Goal: Task Accomplishment & Management: Manage account settings

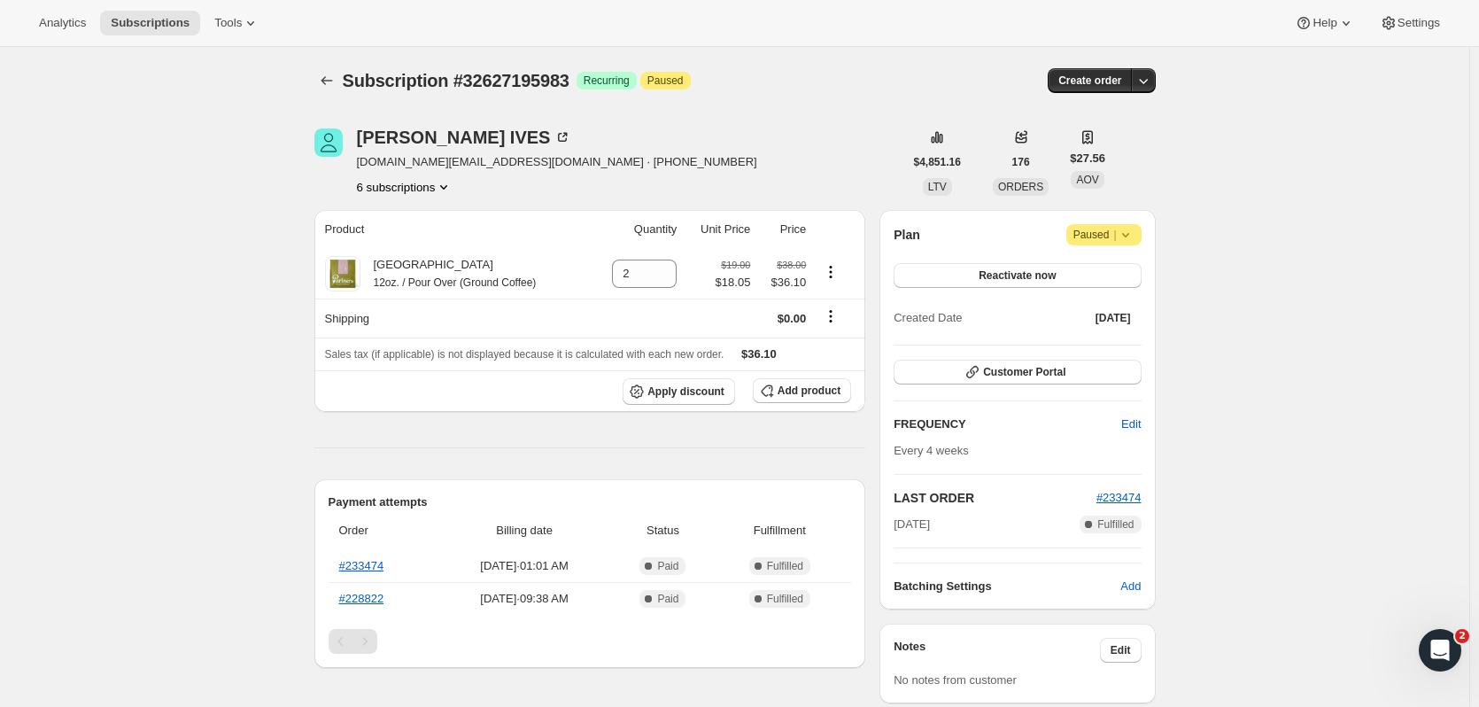
click at [449, 183] on icon "Product actions" at bounding box center [444, 187] width 18 height 18
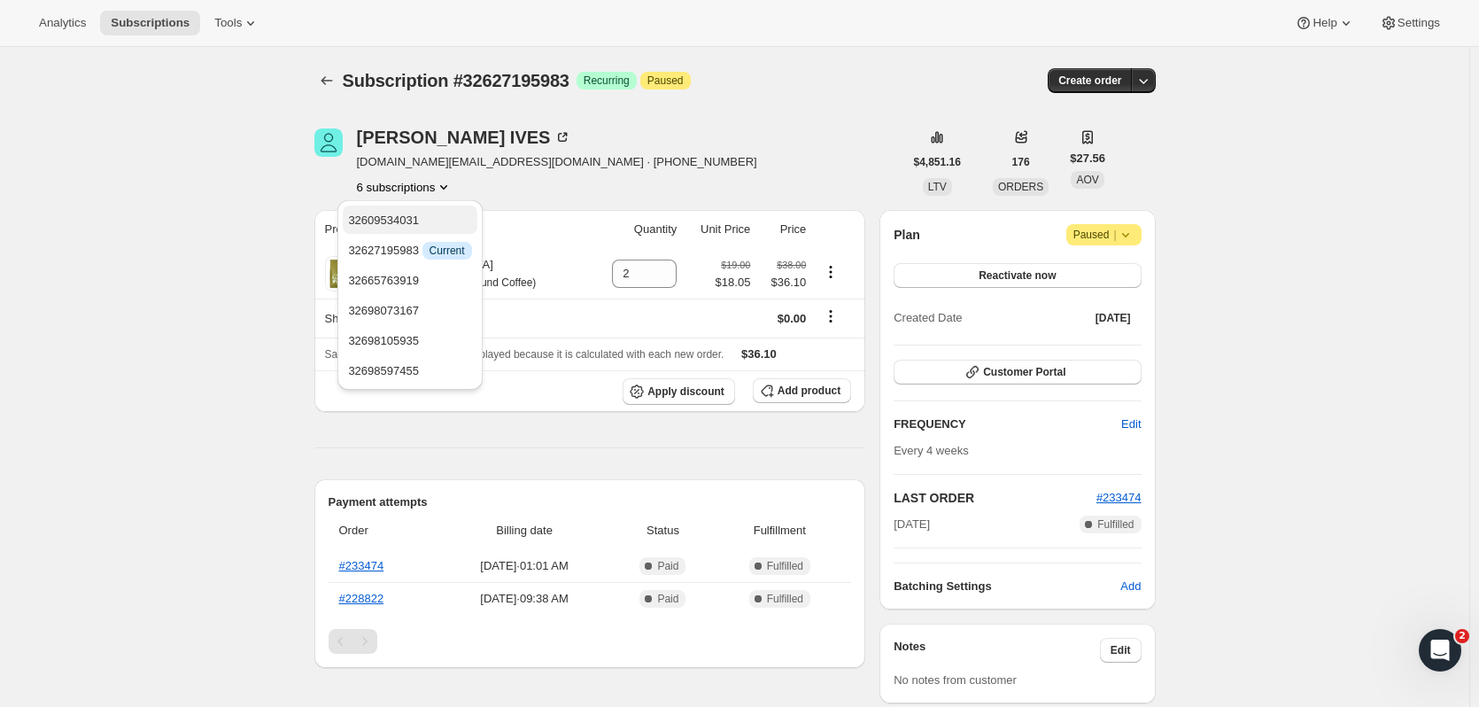
click at [438, 213] on span "32609534031" at bounding box center [409, 221] width 123 height 18
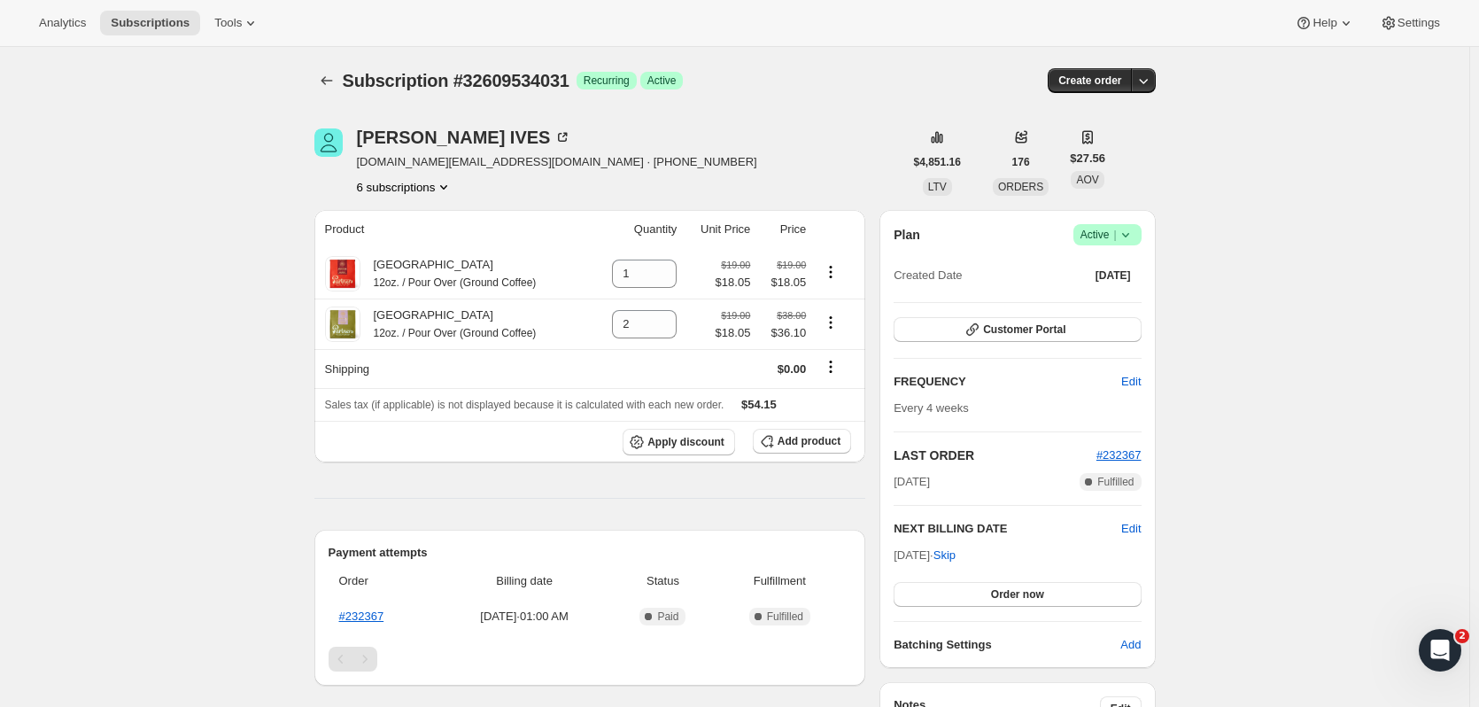
click at [436, 186] on button "6 subscriptions" at bounding box center [405, 187] width 97 height 18
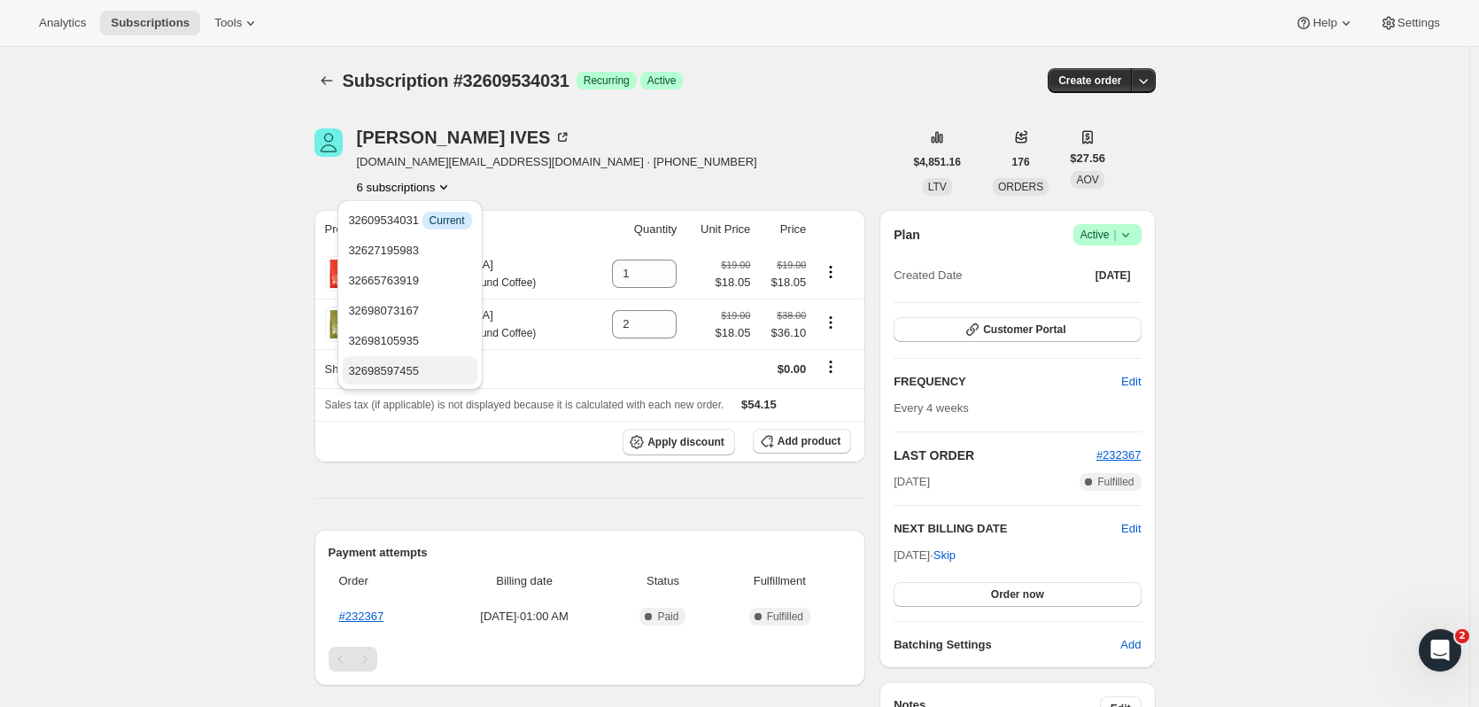
click at [418, 367] on span "32698597455" at bounding box center [409, 371] width 123 height 18
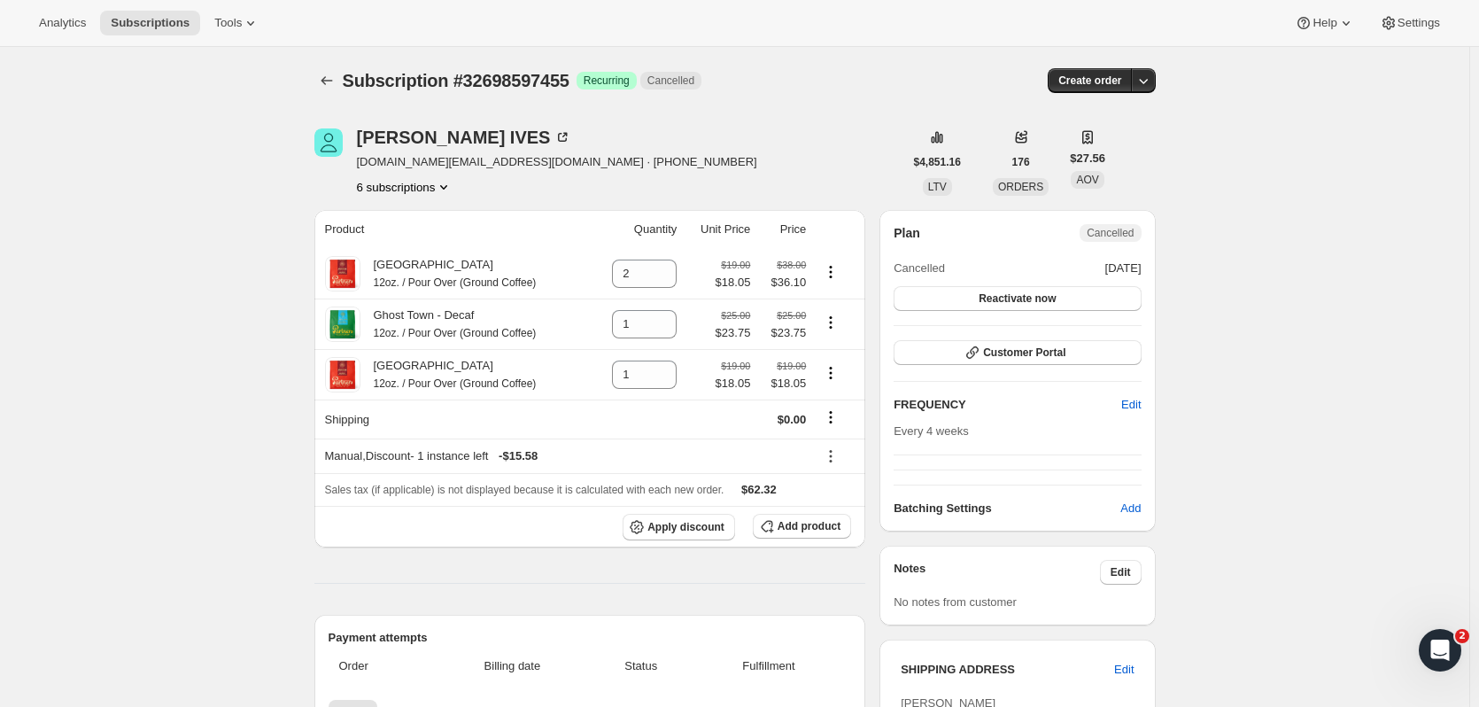
click at [443, 188] on icon "Product actions" at bounding box center [444, 187] width 18 height 18
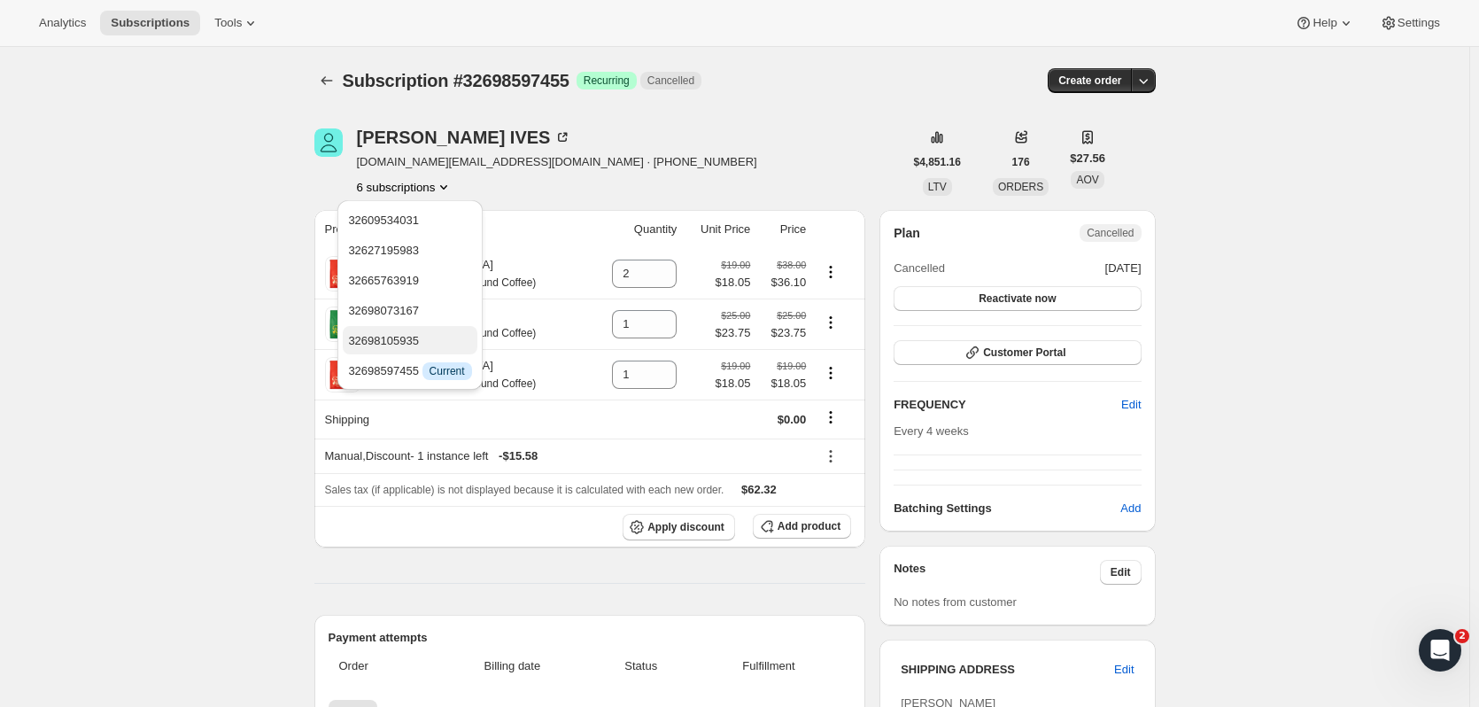
click at [439, 340] on span "32698105935" at bounding box center [409, 341] width 123 height 18
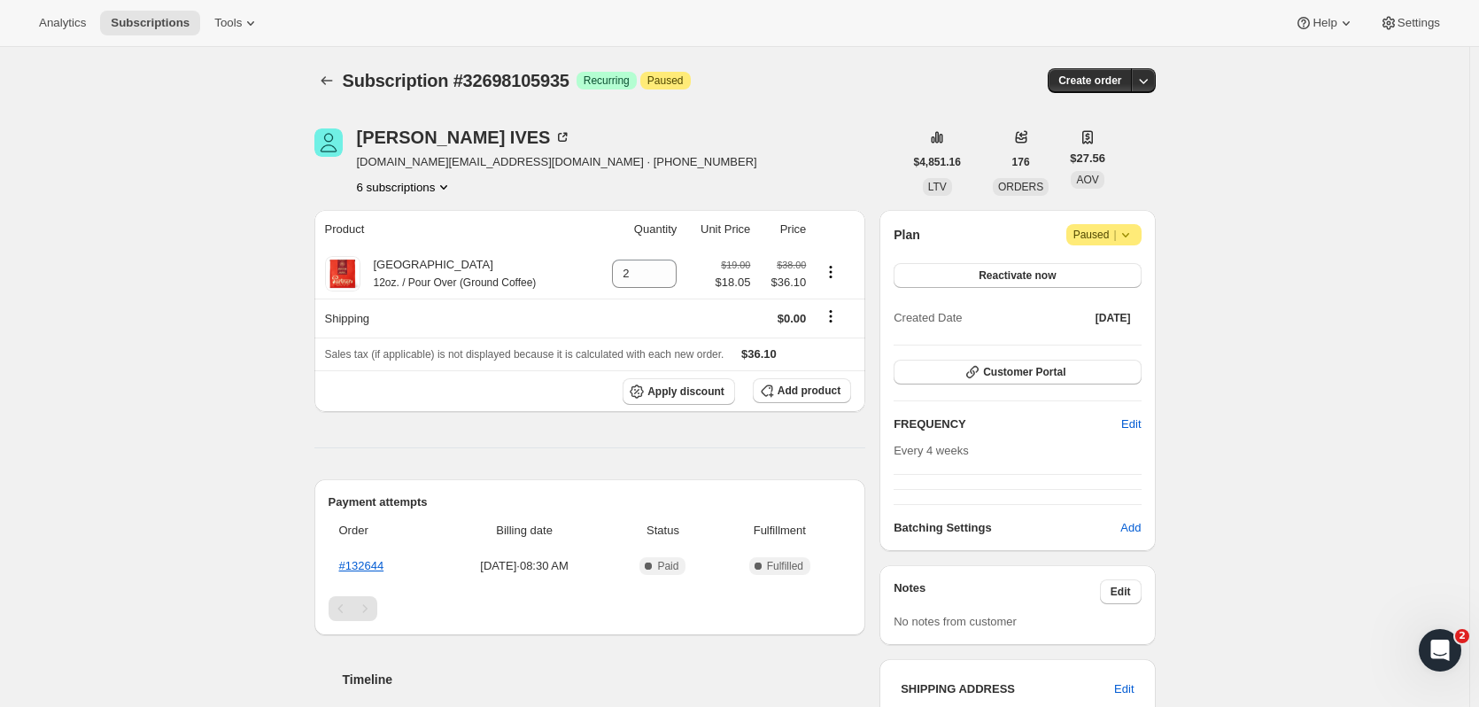
click at [428, 189] on button "6 subscriptions" at bounding box center [405, 187] width 97 height 18
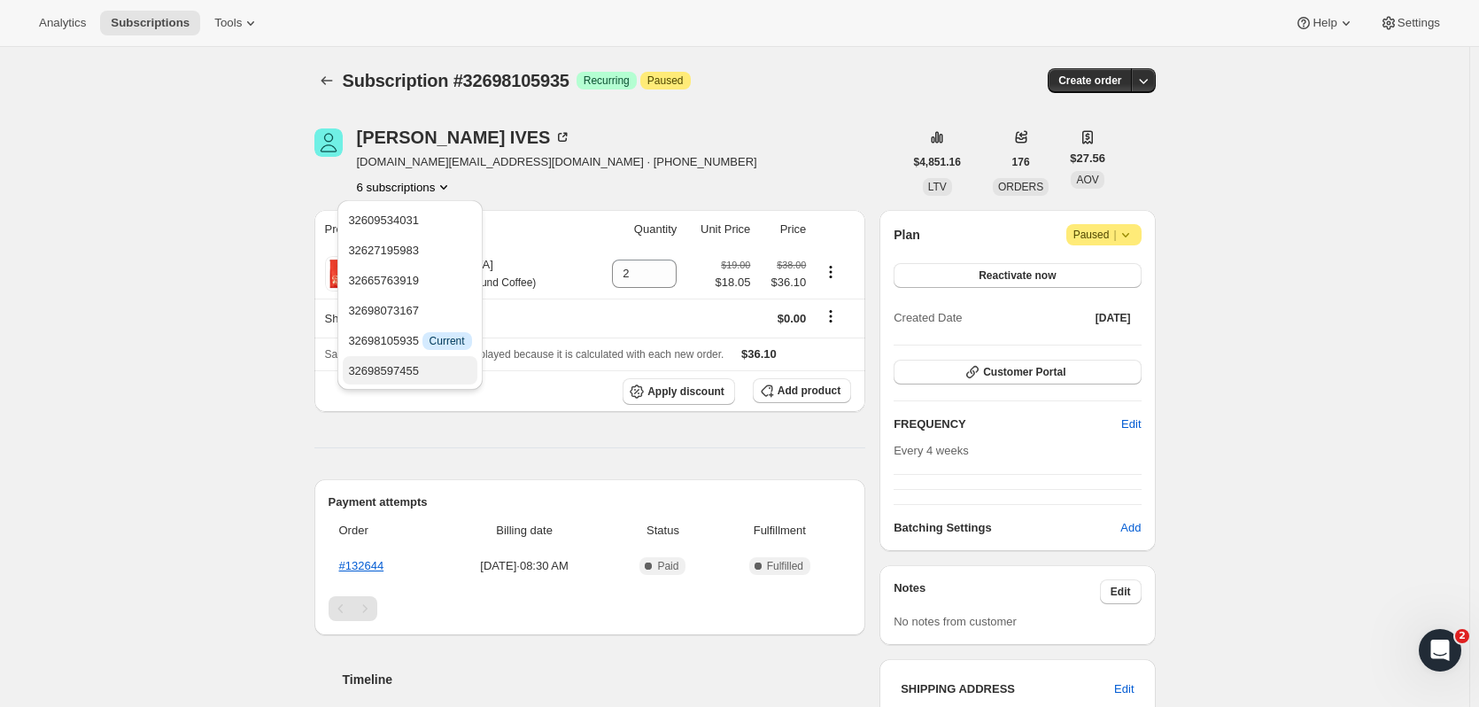
click at [419, 365] on span "32698597455" at bounding box center [409, 371] width 123 height 18
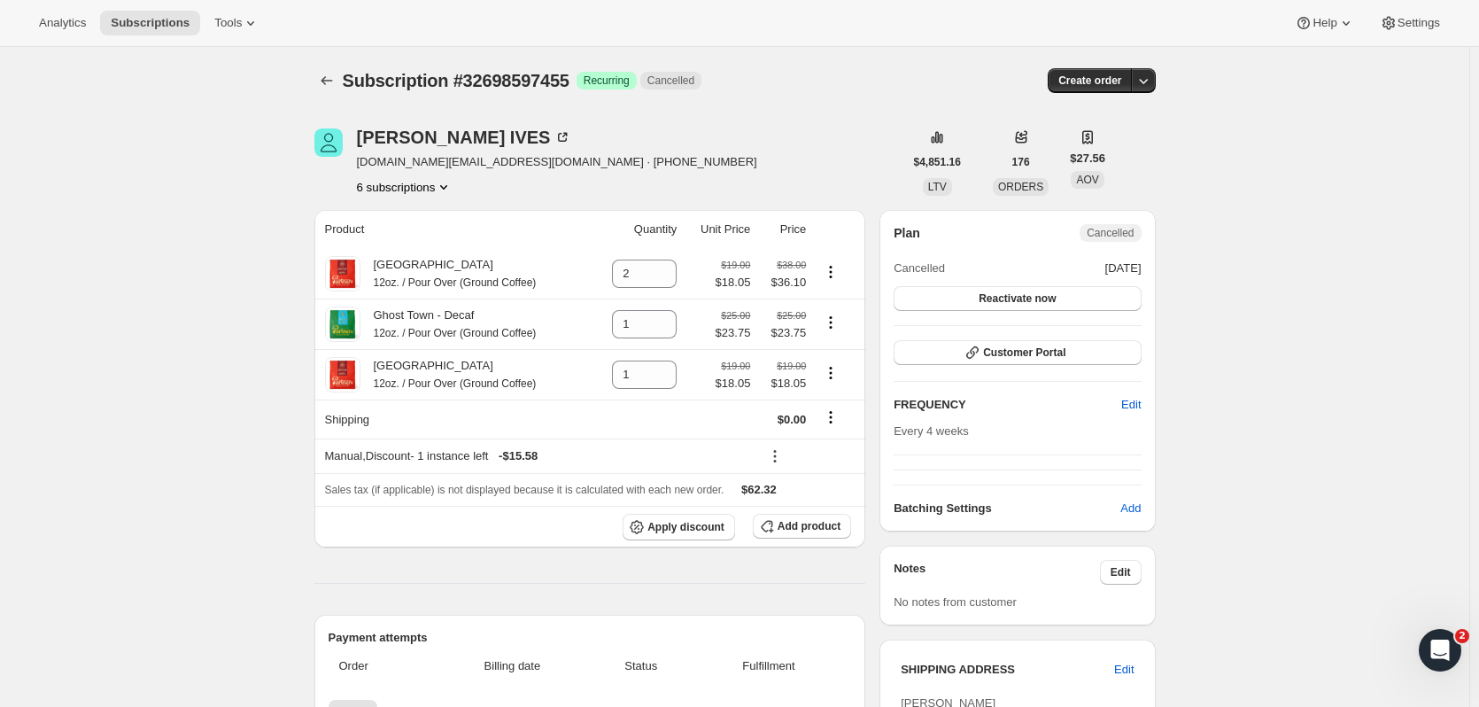
click at [440, 185] on icon "Product actions" at bounding box center [444, 187] width 18 height 18
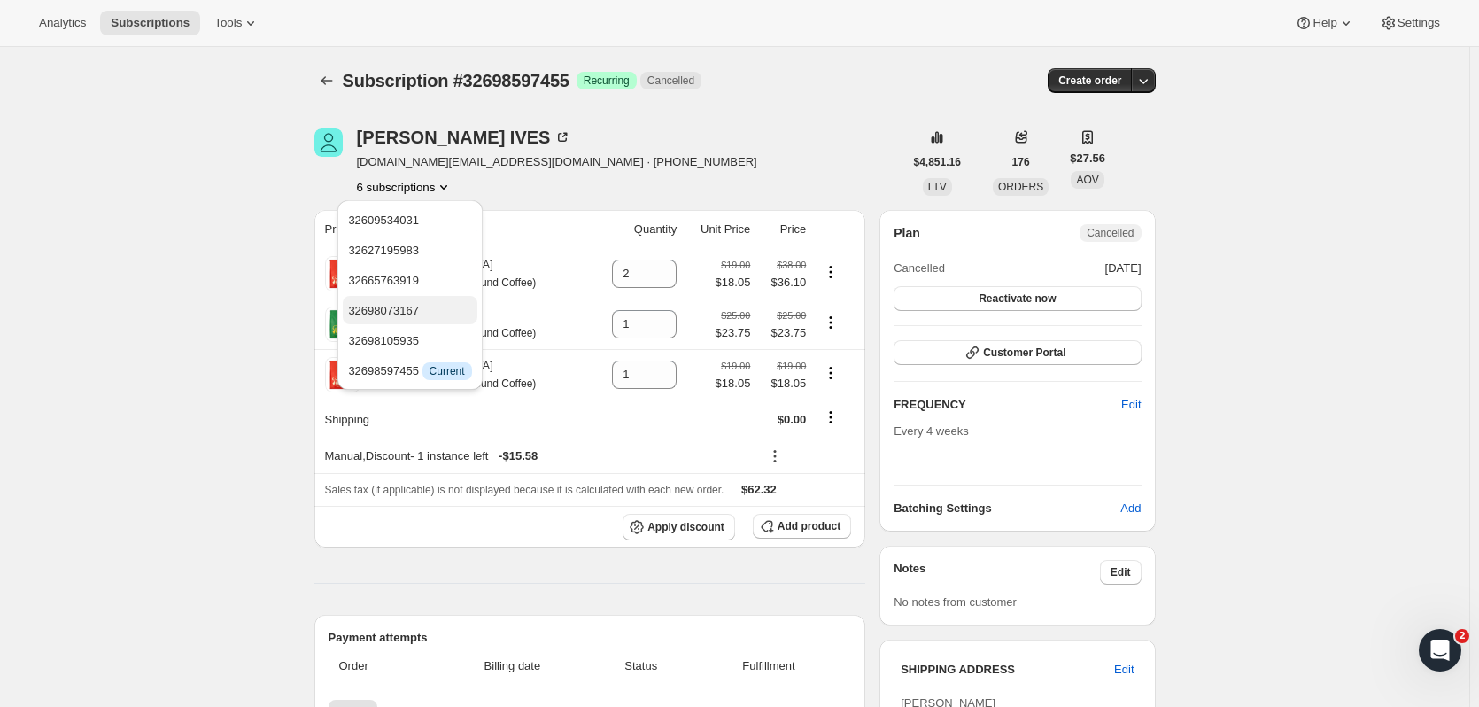
click at [435, 306] on span "32698073167" at bounding box center [409, 311] width 123 height 18
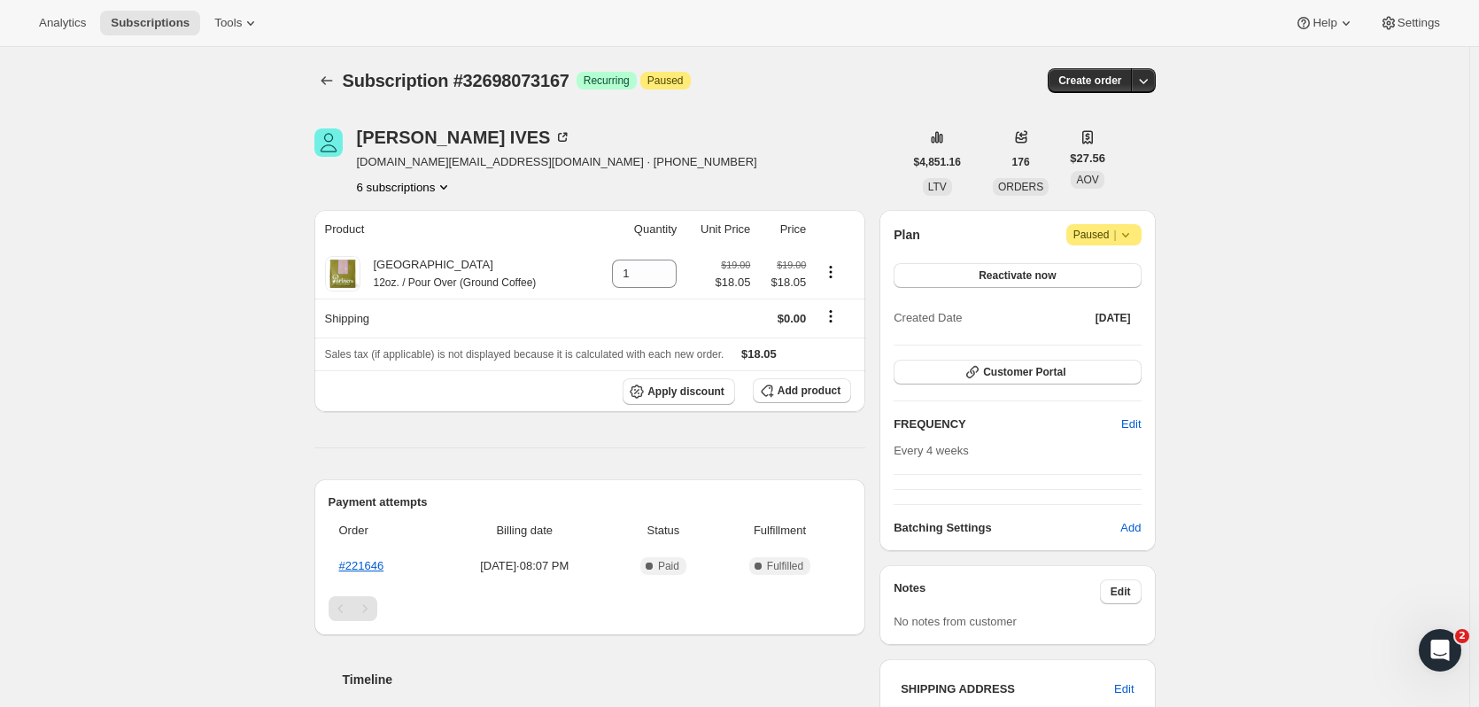
click at [442, 188] on icon "Product actions" at bounding box center [444, 187] width 18 height 18
click at [439, 339] on span "32698105935" at bounding box center [409, 341] width 123 height 18
click at [451, 185] on icon "Product actions" at bounding box center [444, 187] width 18 height 18
click at [451, 355] on ul "32609534031 32627195983 32665763919 32698073167 32698105935 Info Current 326985…" at bounding box center [410, 294] width 134 height 179
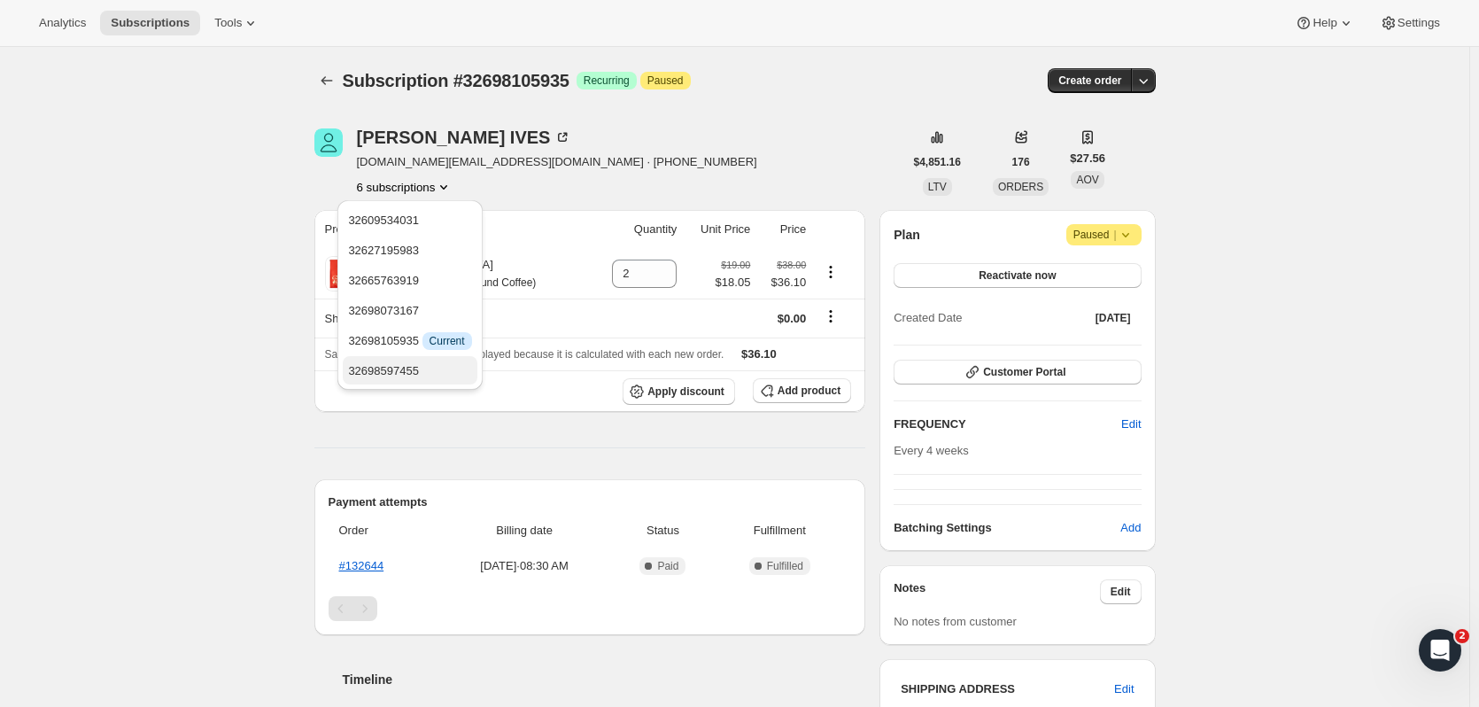
click at [444, 367] on span "32698597455" at bounding box center [409, 371] width 123 height 18
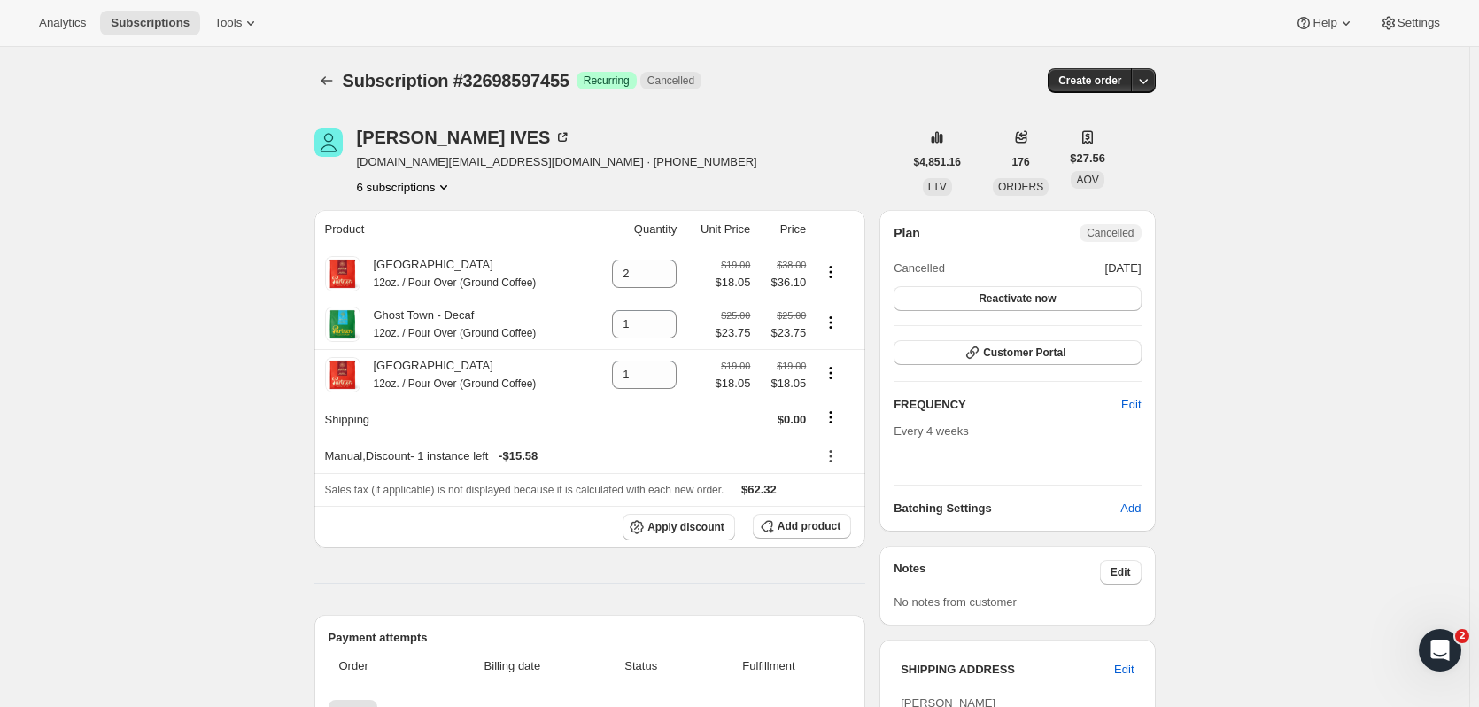
click at [438, 189] on icon "Product actions" at bounding box center [444, 187] width 18 height 18
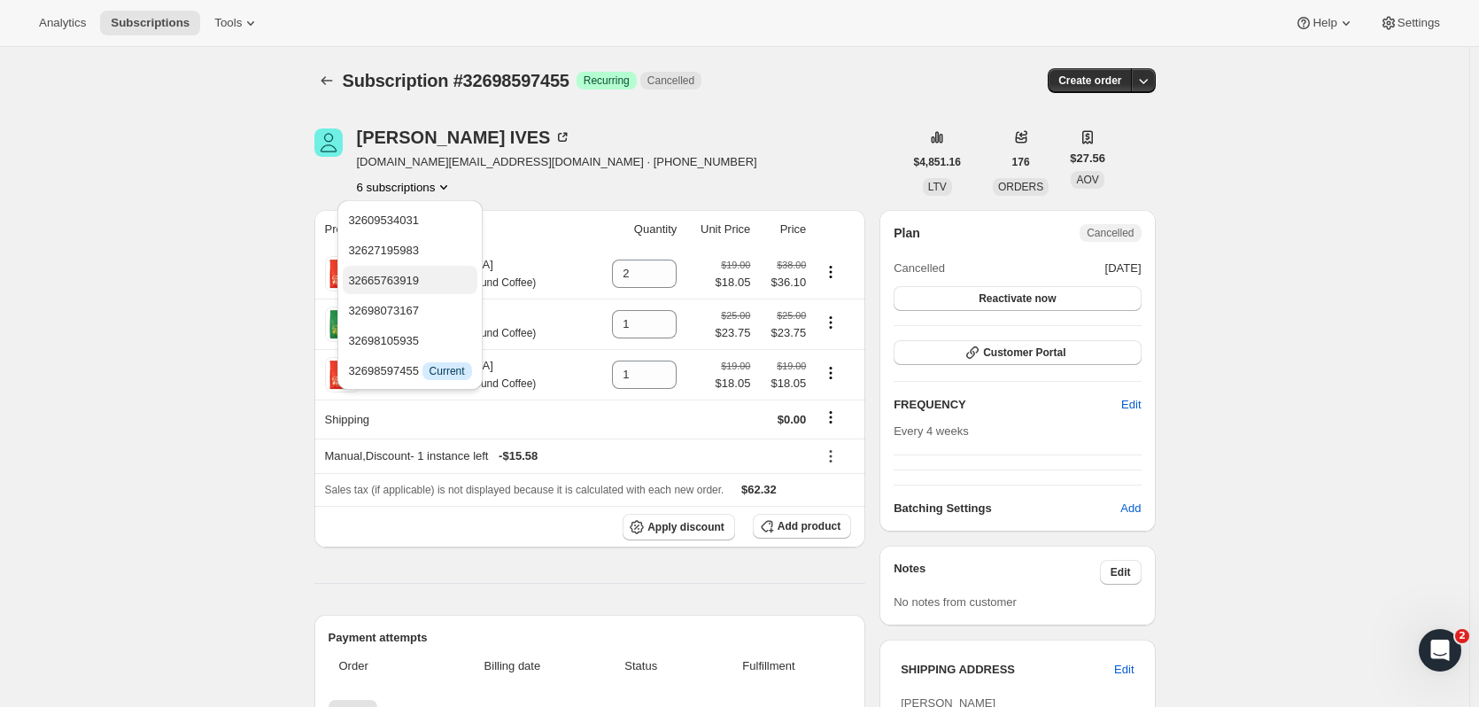
click at [445, 276] on span "32665763919" at bounding box center [409, 281] width 123 height 18
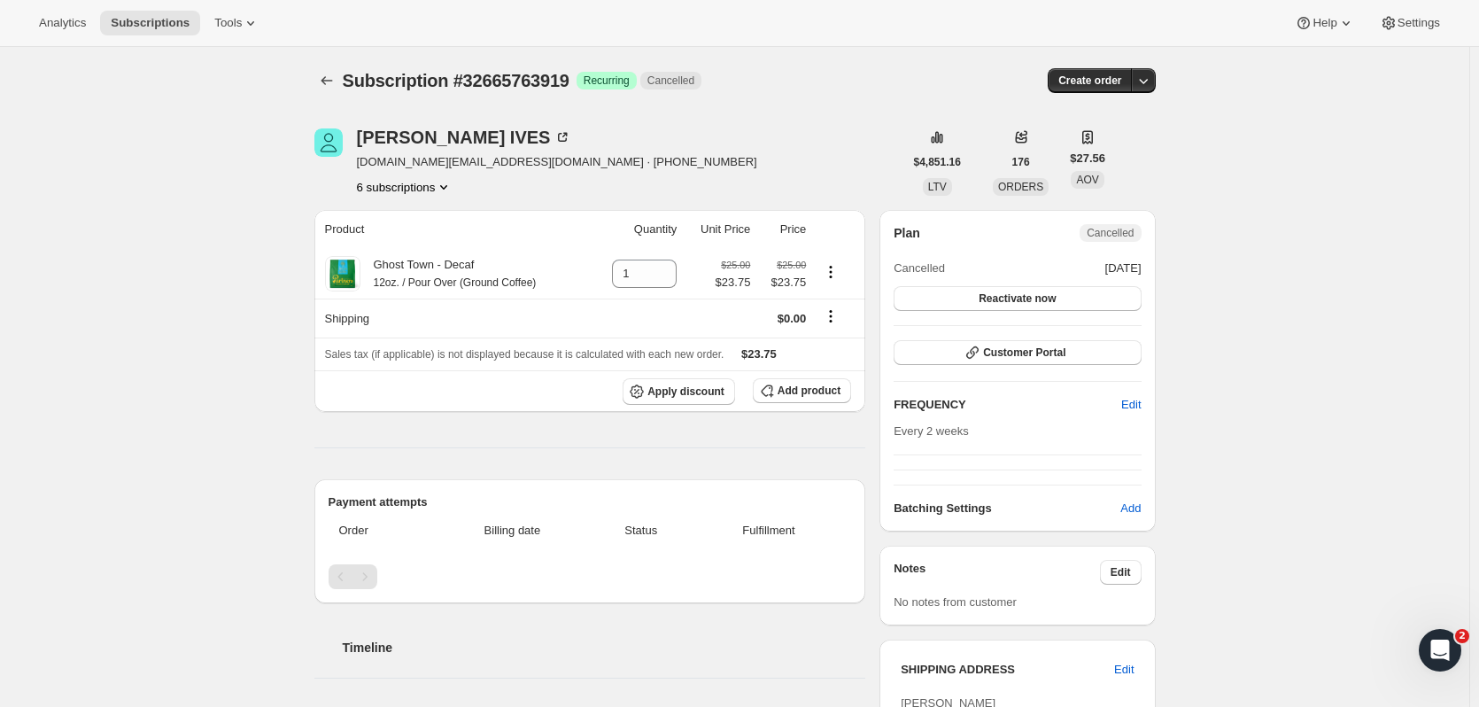
click at [447, 188] on icon "Product actions" at bounding box center [443, 187] width 7 height 4
click at [435, 244] on span "32627195983" at bounding box center [409, 251] width 123 height 18
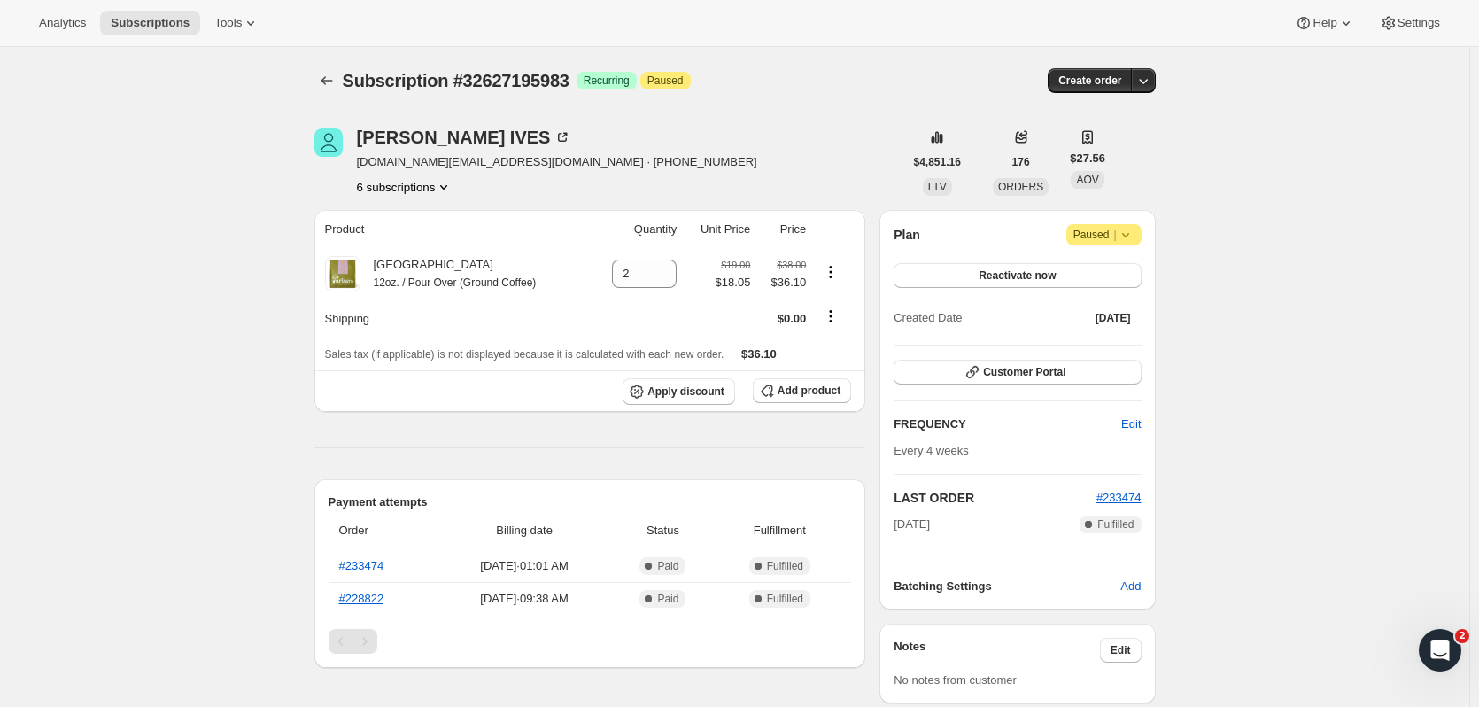
click at [434, 185] on button "6 subscriptions" at bounding box center [405, 187] width 97 height 18
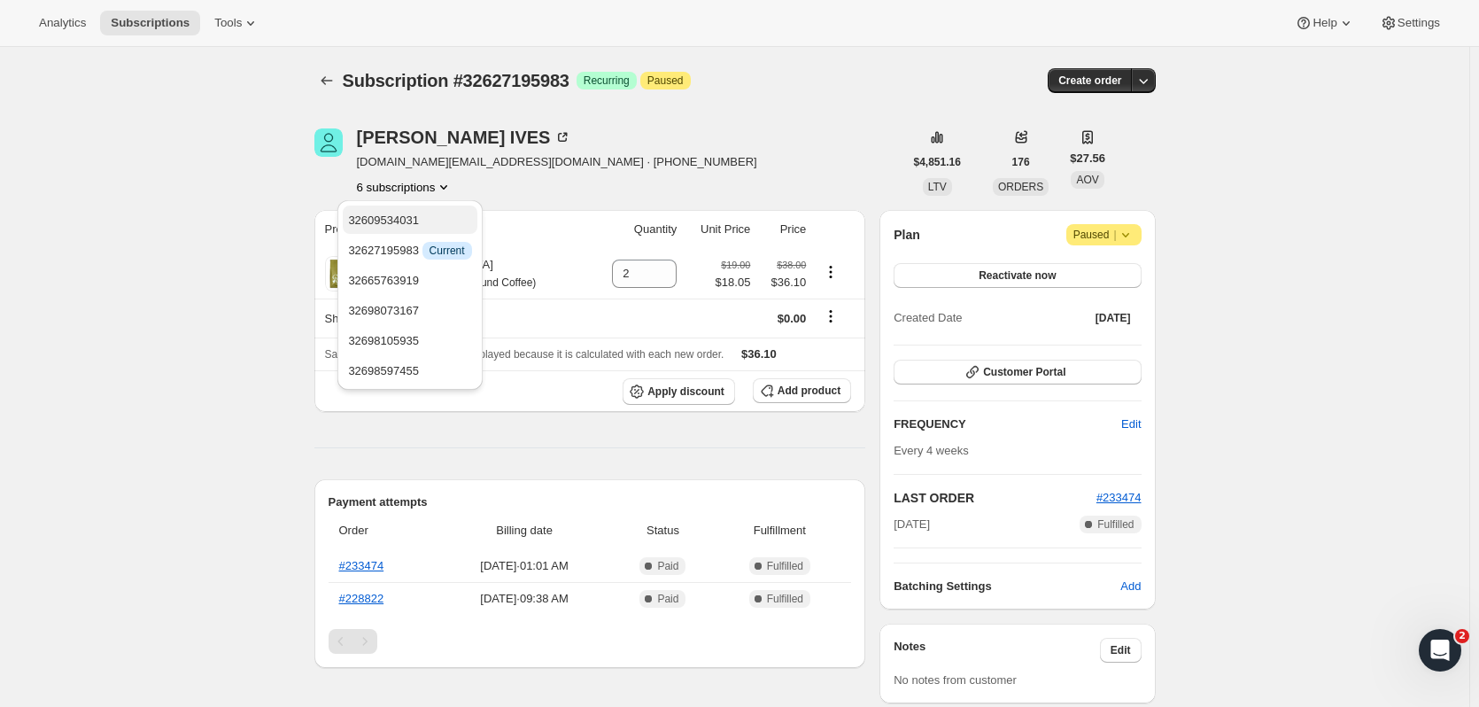
click at [451, 222] on span "32609534031" at bounding box center [409, 221] width 123 height 18
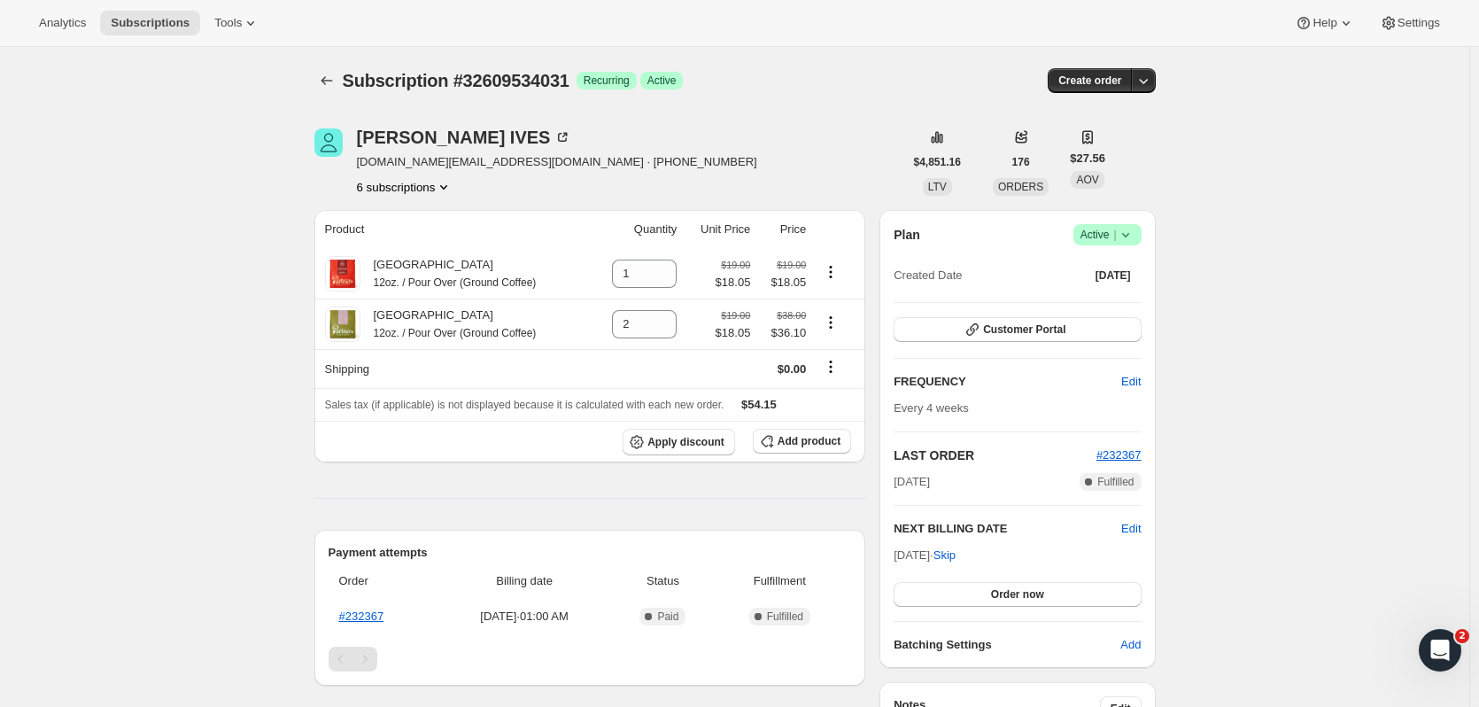
click at [1134, 227] on icon at bounding box center [1126, 235] width 18 height 18
click at [1126, 275] on span "Pause subscription" at bounding box center [1111, 269] width 97 height 13
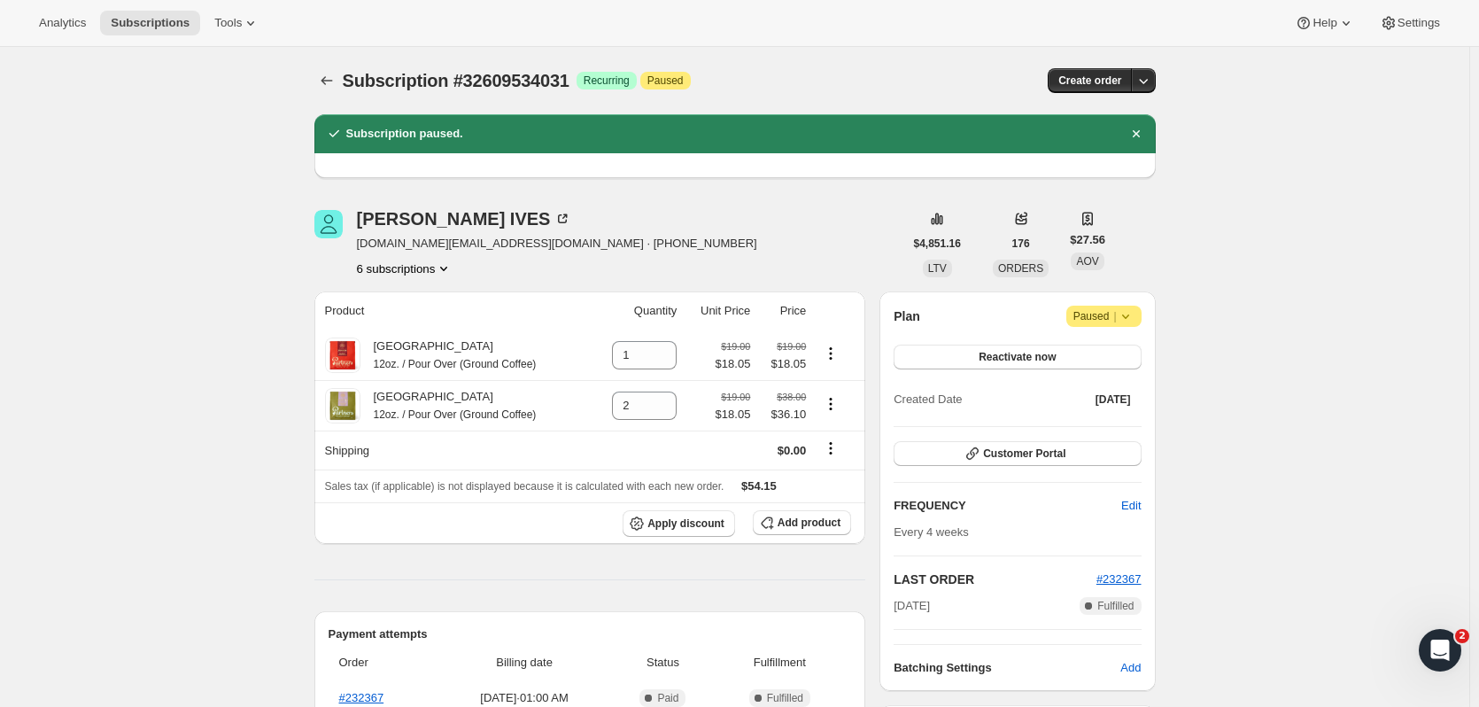
click at [437, 267] on button "6 subscriptions" at bounding box center [405, 268] width 97 height 18
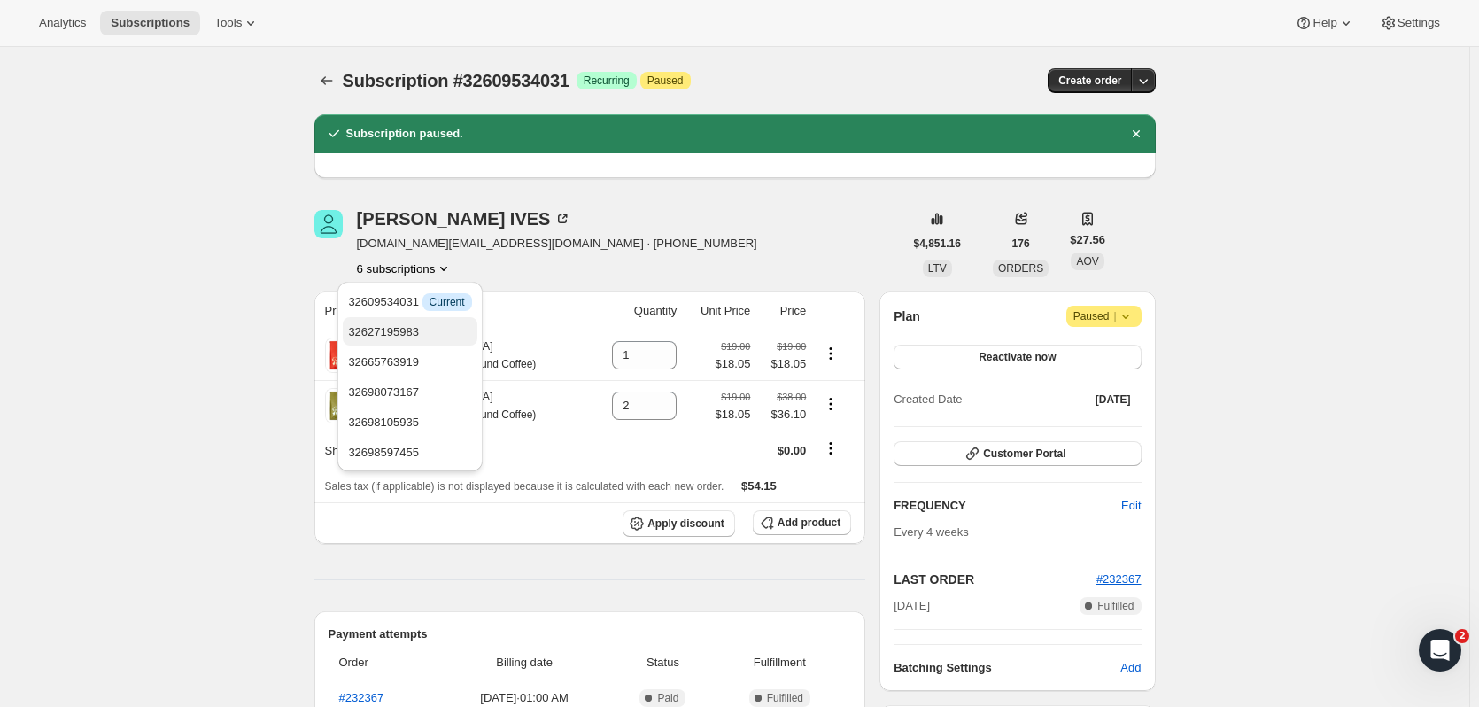
click at [424, 324] on span "32627195983" at bounding box center [409, 332] width 123 height 18
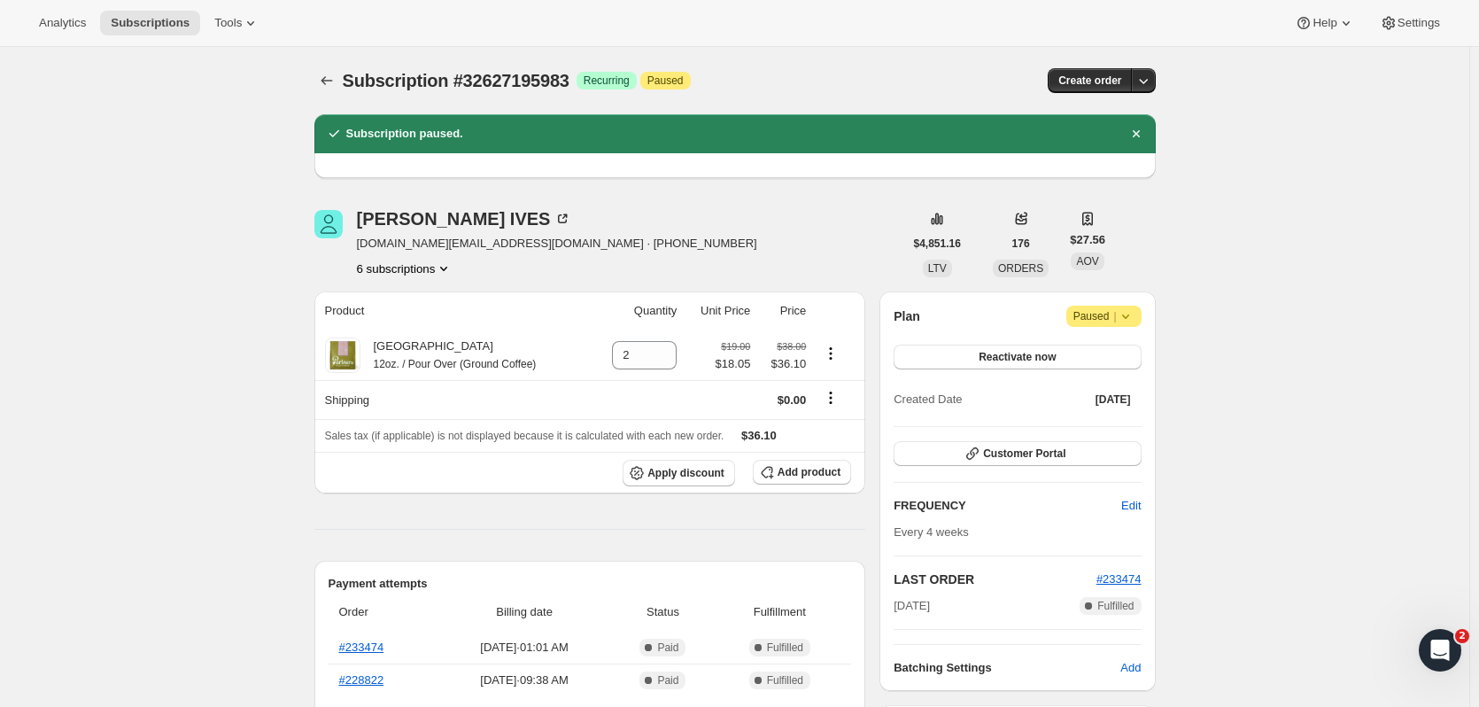
click at [437, 266] on button "6 subscriptions" at bounding box center [405, 268] width 97 height 18
click at [428, 363] on span "32665763919" at bounding box center [409, 362] width 123 height 18
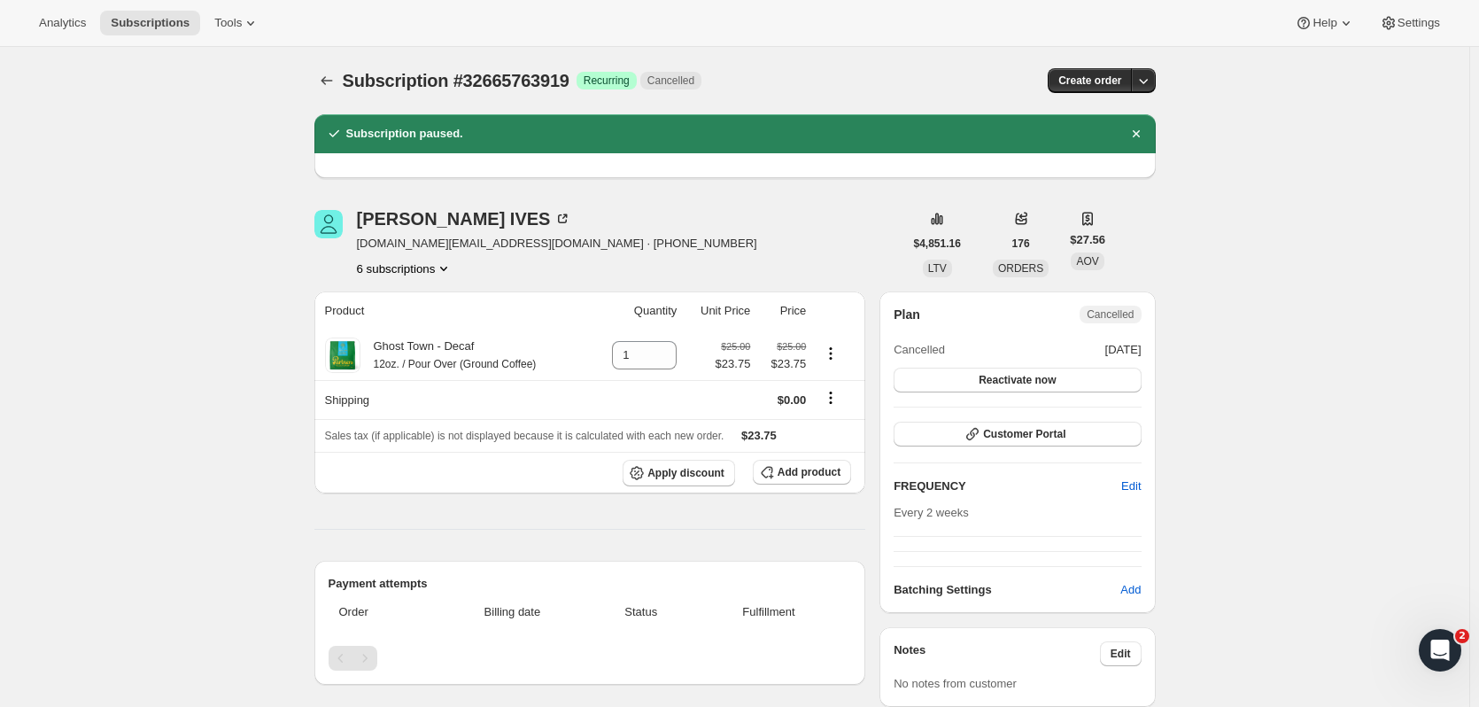
click at [430, 273] on button "6 subscriptions" at bounding box center [405, 268] width 97 height 18
click at [434, 398] on span "32698073167" at bounding box center [409, 392] width 123 height 18
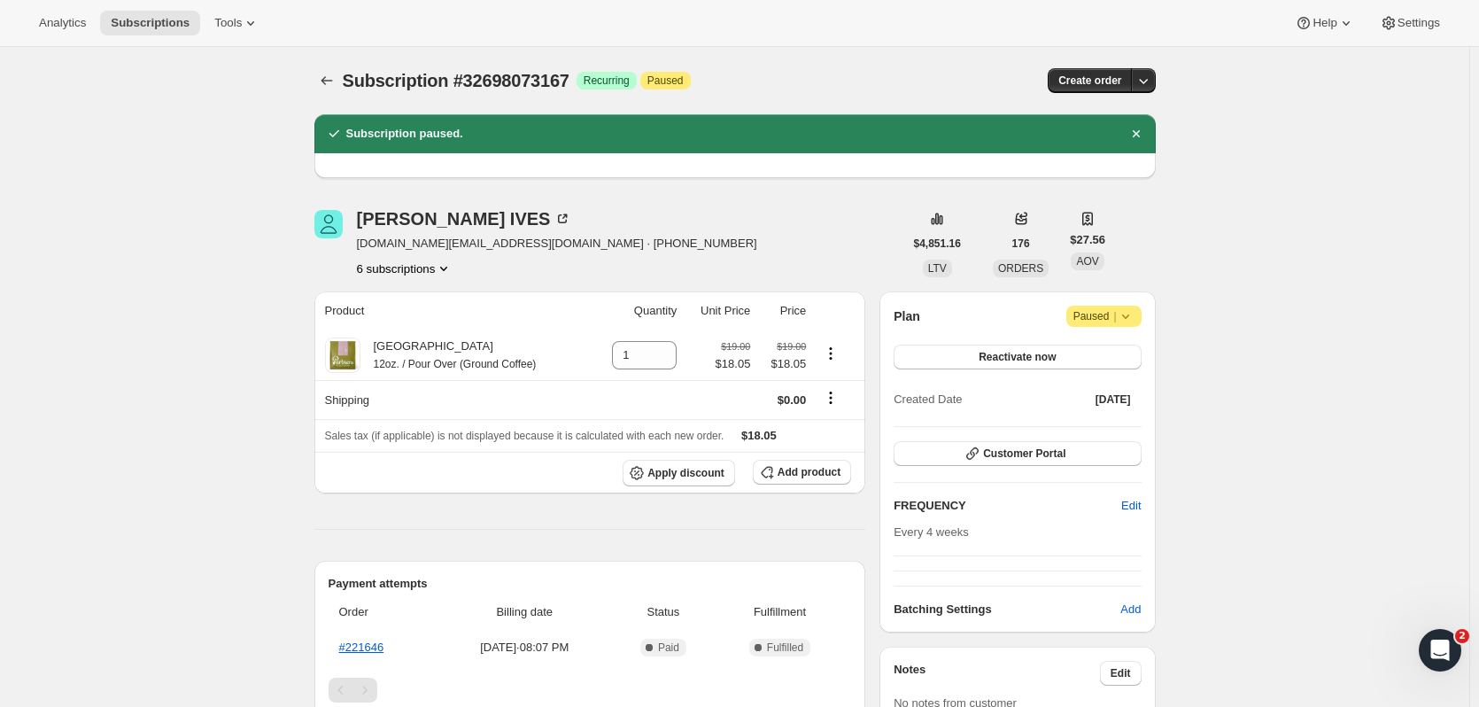
click at [403, 267] on button "6 subscriptions" at bounding box center [405, 268] width 97 height 18
click at [417, 425] on span "32698105935" at bounding box center [409, 423] width 123 height 18
click at [422, 272] on button "6 subscriptions" at bounding box center [405, 268] width 97 height 18
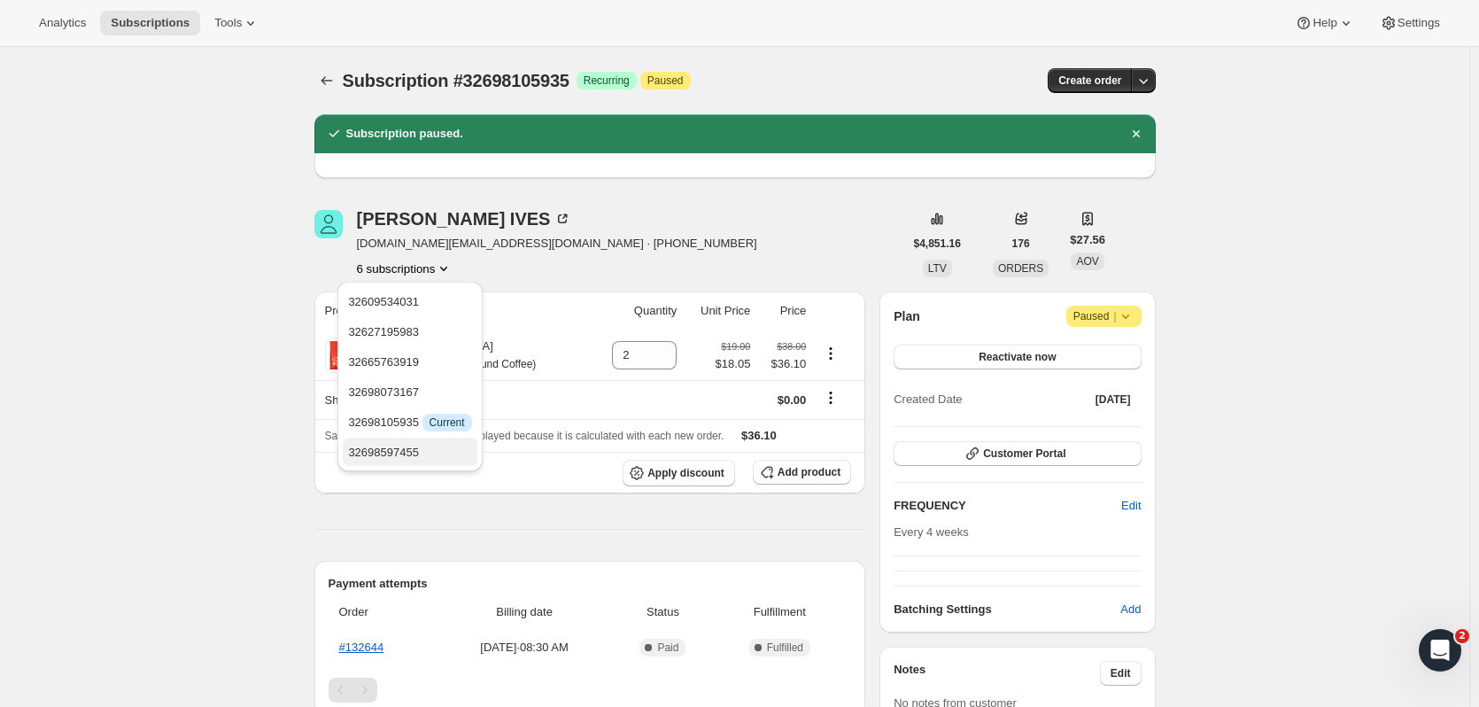
click at [440, 457] on span "32698597455" at bounding box center [409, 453] width 123 height 18
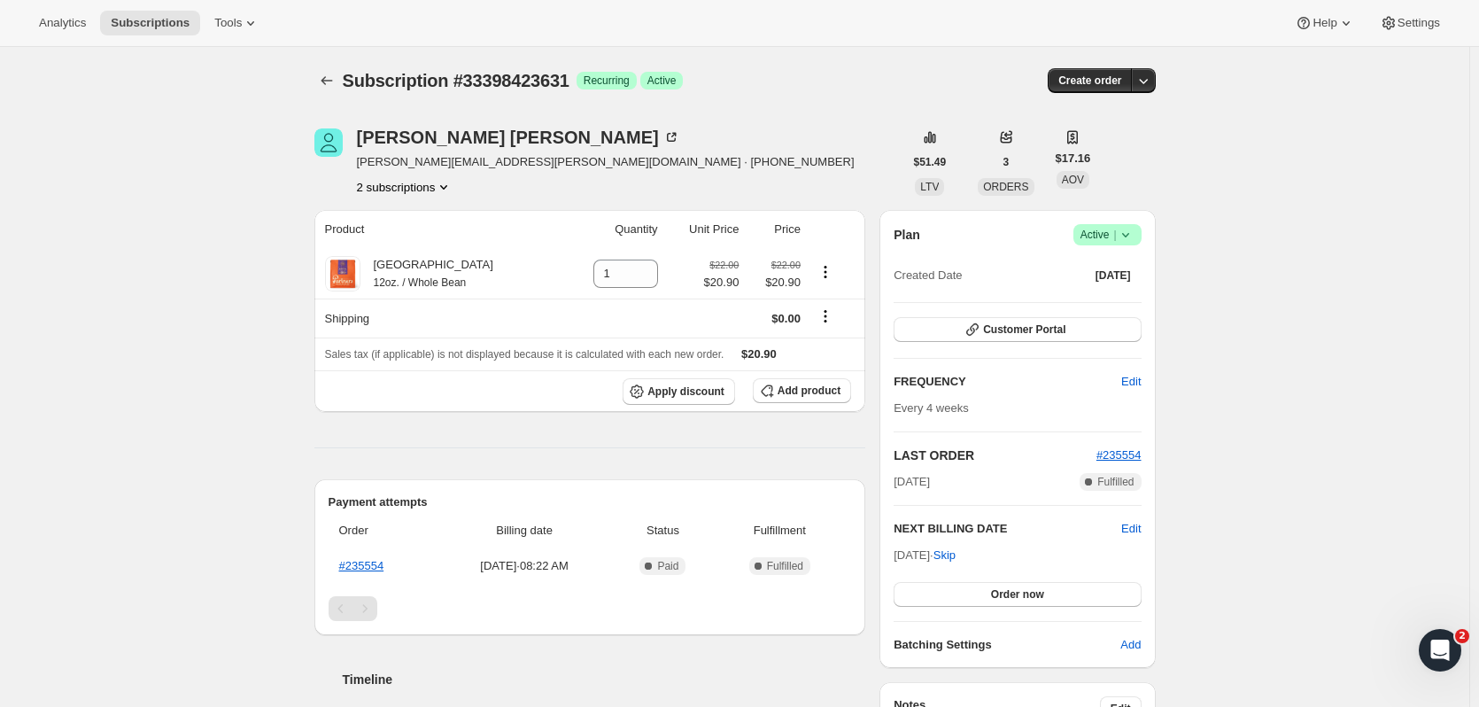
click at [420, 192] on button "2 subscriptions" at bounding box center [405, 187] width 97 height 18
click at [428, 221] on span "32633258063" at bounding box center [409, 221] width 123 height 18
click at [429, 190] on button "2 subscriptions" at bounding box center [405, 187] width 97 height 18
click at [441, 226] on span "32633258063" at bounding box center [409, 221] width 123 height 18
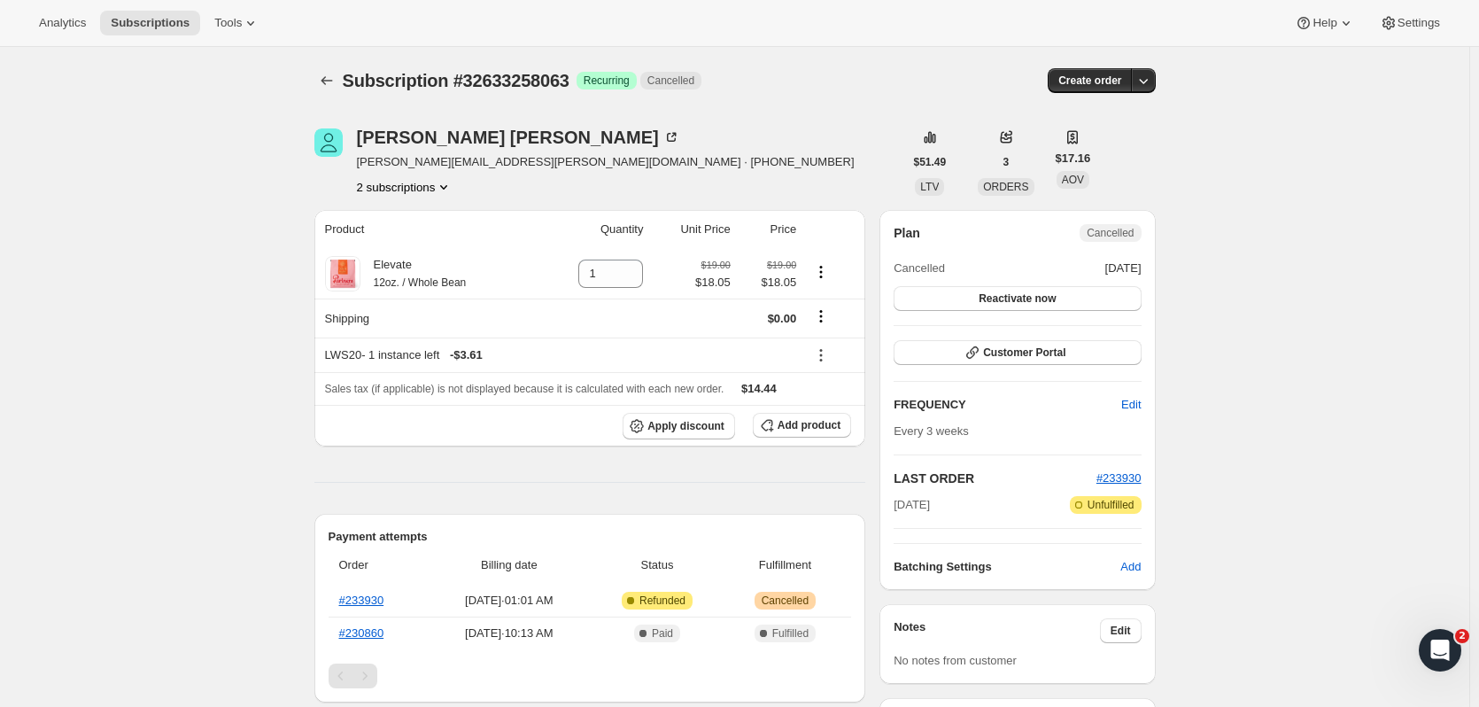
click at [445, 182] on icon "Product actions" at bounding box center [444, 187] width 18 height 18
click at [430, 244] on span "33398423631" at bounding box center [409, 251] width 123 height 18
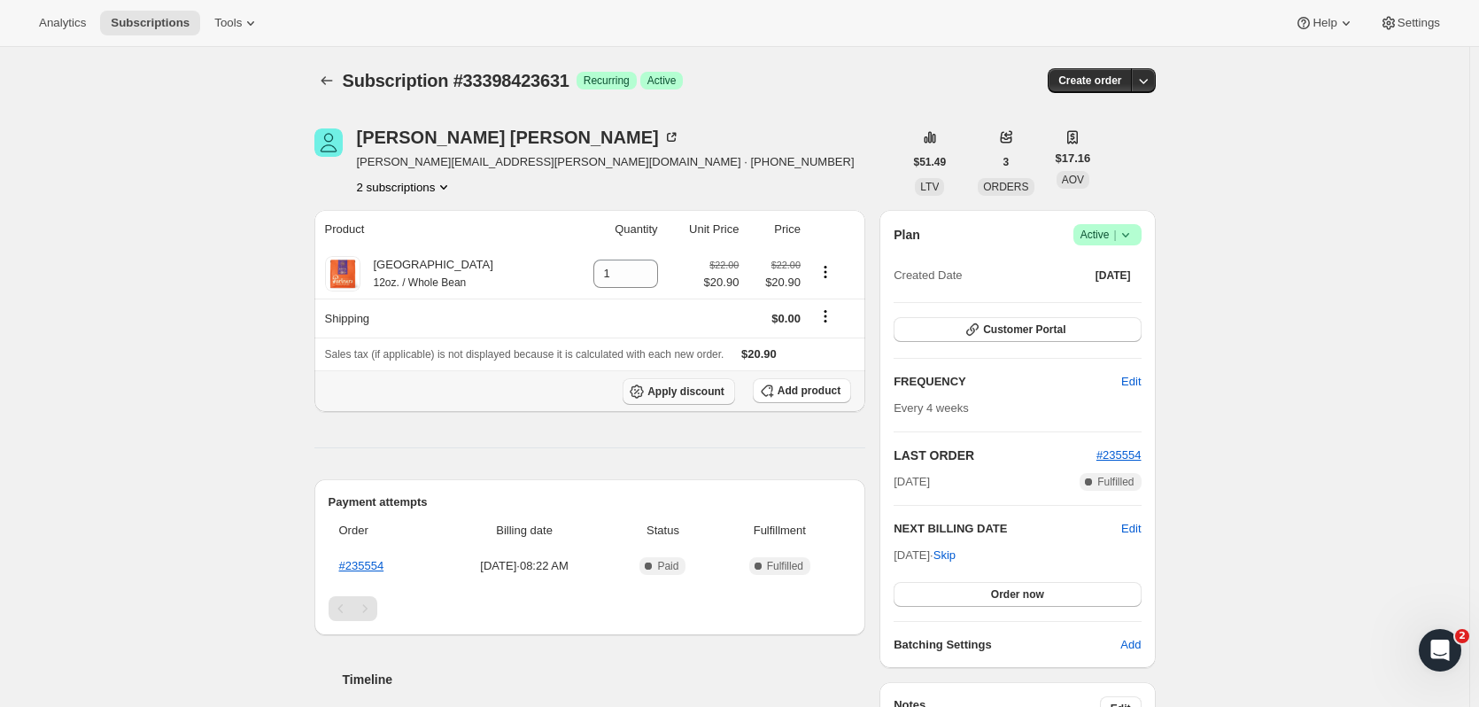
click at [692, 397] on span "Apply discount" at bounding box center [685, 391] width 77 height 14
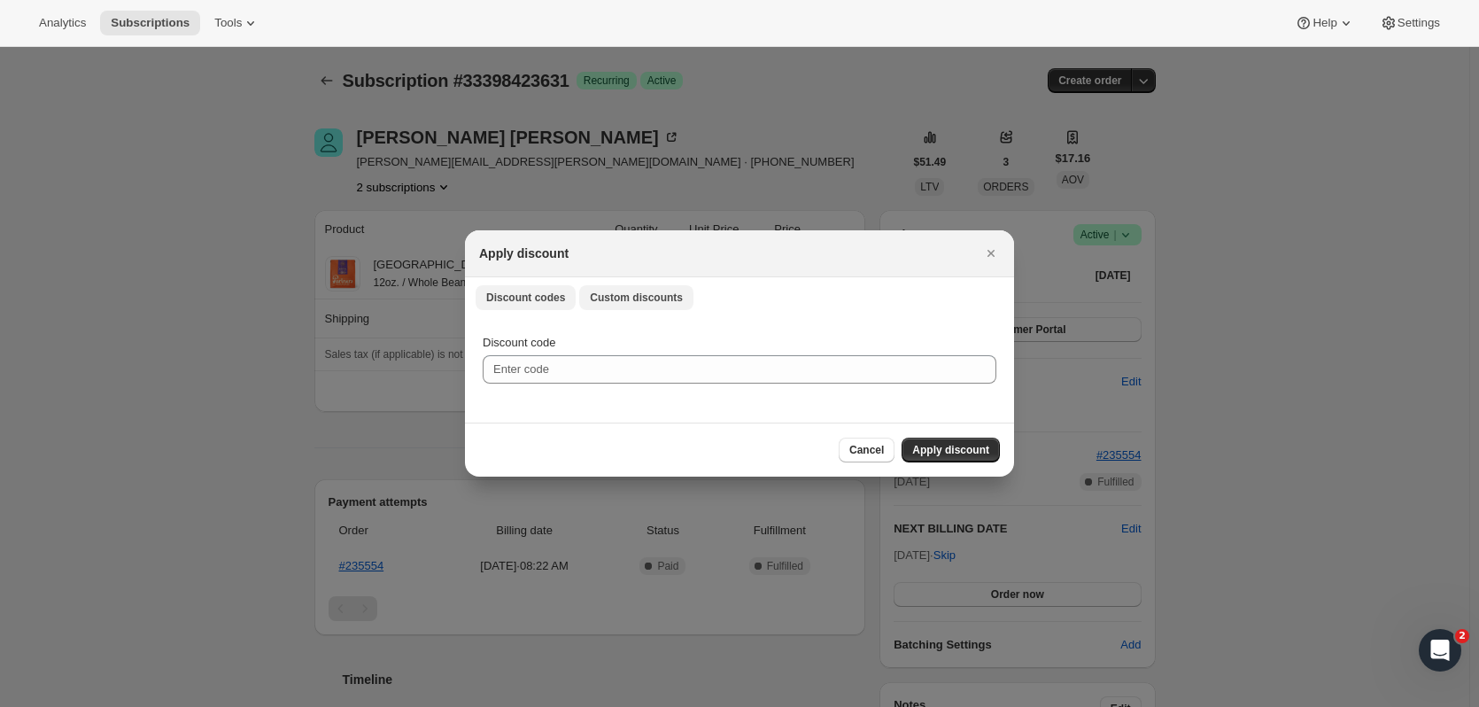
click at [624, 295] on span "Custom discounts" at bounding box center [636, 297] width 93 height 14
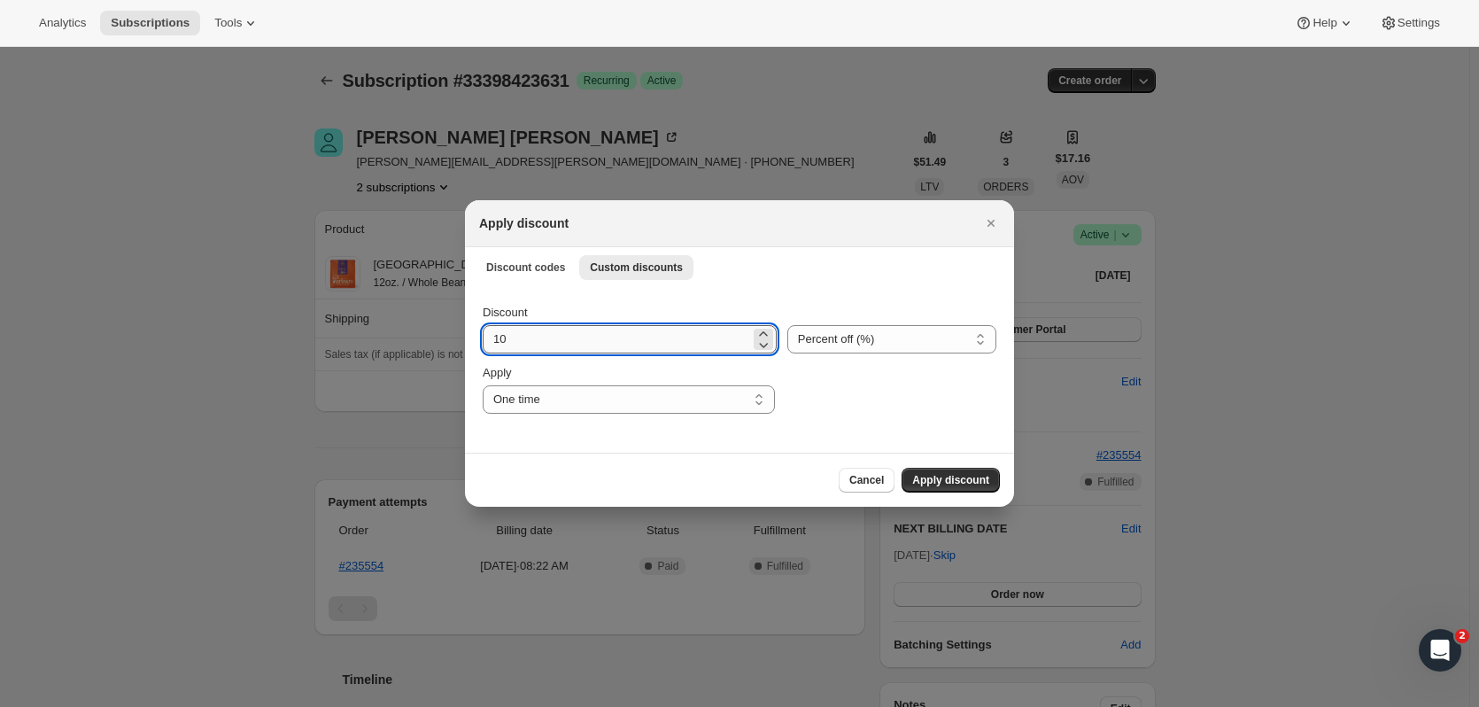
click at [549, 348] on input "10" at bounding box center [616, 339] width 267 height 28
type input "1"
type input "15"
click at [942, 421] on div "Discount 15 Percent off (%) Amount off ($) Percent off (%) Apply One time Speci…" at bounding box center [739, 369] width 549 height 166
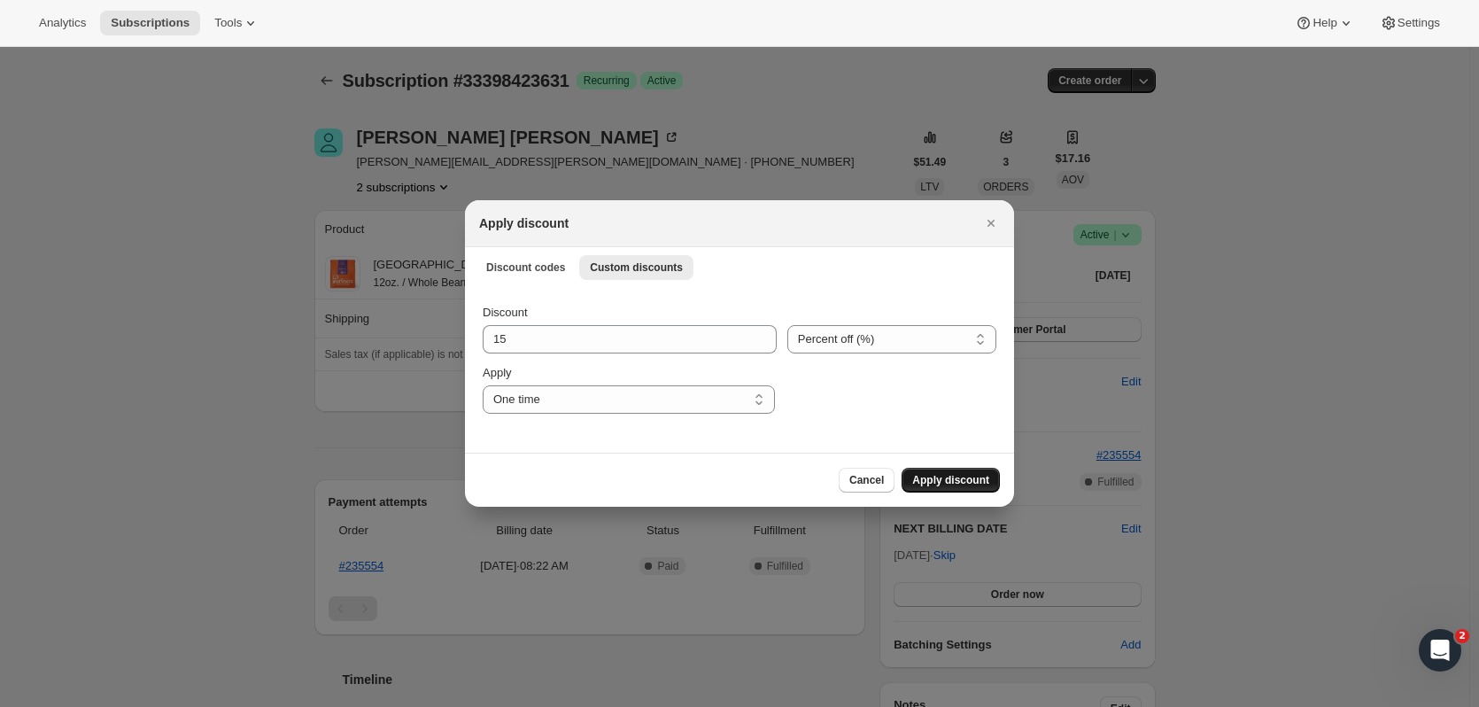
click at [943, 484] on span "Apply discount" at bounding box center [950, 480] width 77 height 14
